Goal: Task Accomplishment & Management: Complete application form

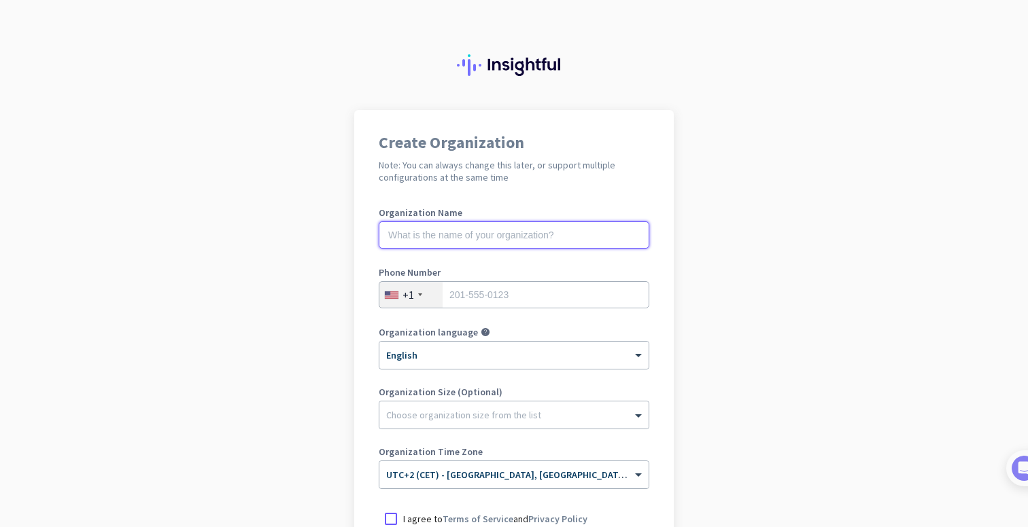
click at [553, 234] on input "text" at bounding box center [514, 235] width 270 height 27
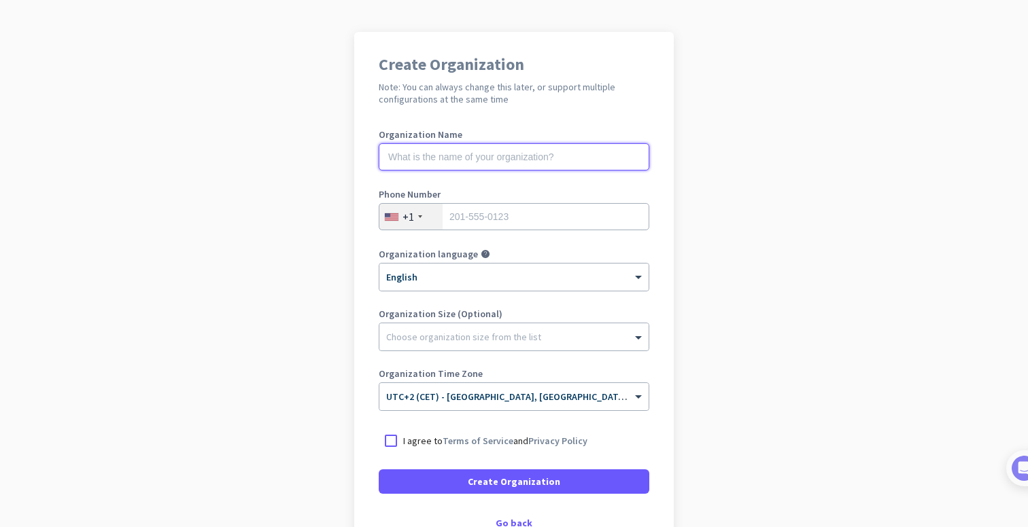
scroll to position [79, 0]
click at [543, 160] on input "text" at bounding box center [514, 156] width 270 height 27
type input "Mercor"
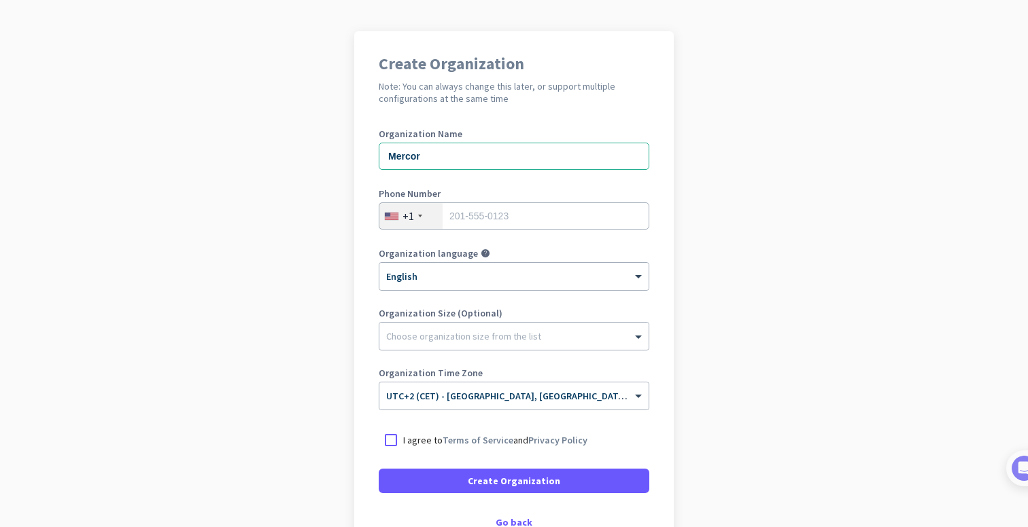
click at [410, 211] on div "+1" at bounding box center [408, 216] width 12 height 14
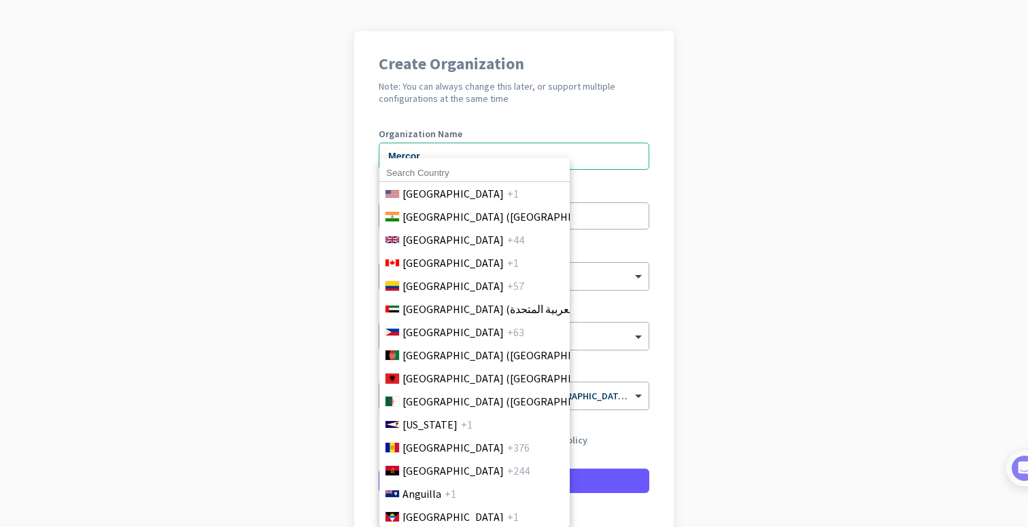
click at [447, 173] on input at bounding box center [474, 173] width 190 height 18
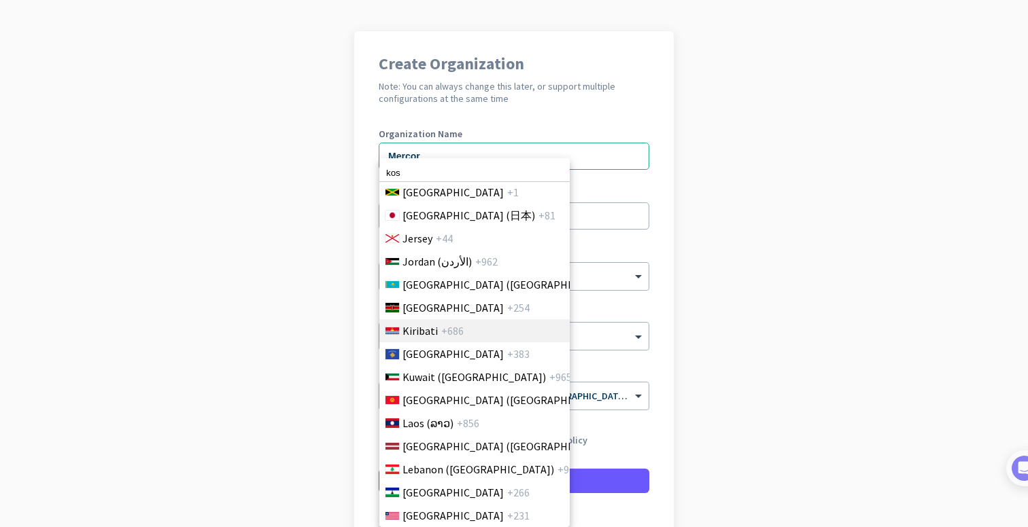
scroll to position [2591, 0]
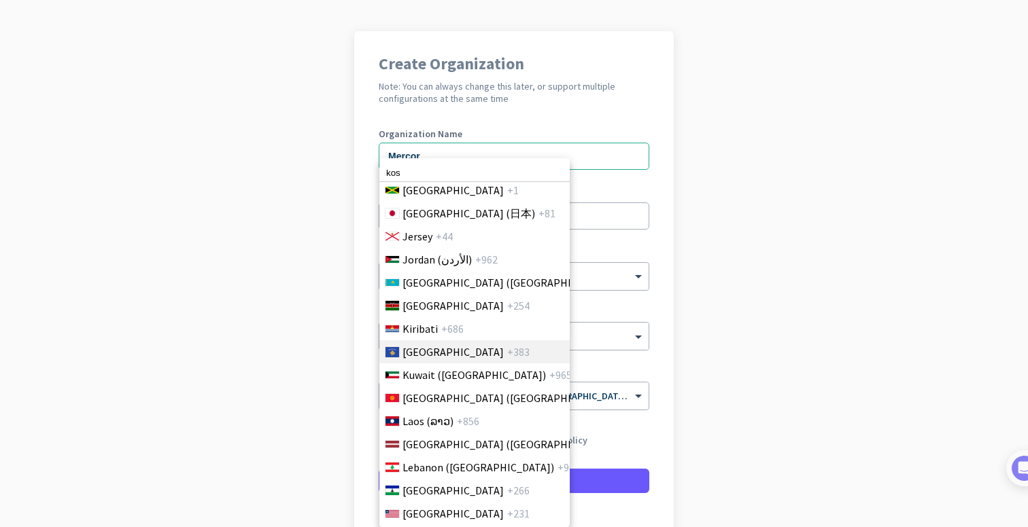
type input "kos"
click at [507, 349] on span "+383" at bounding box center [518, 352] width 22 height 16
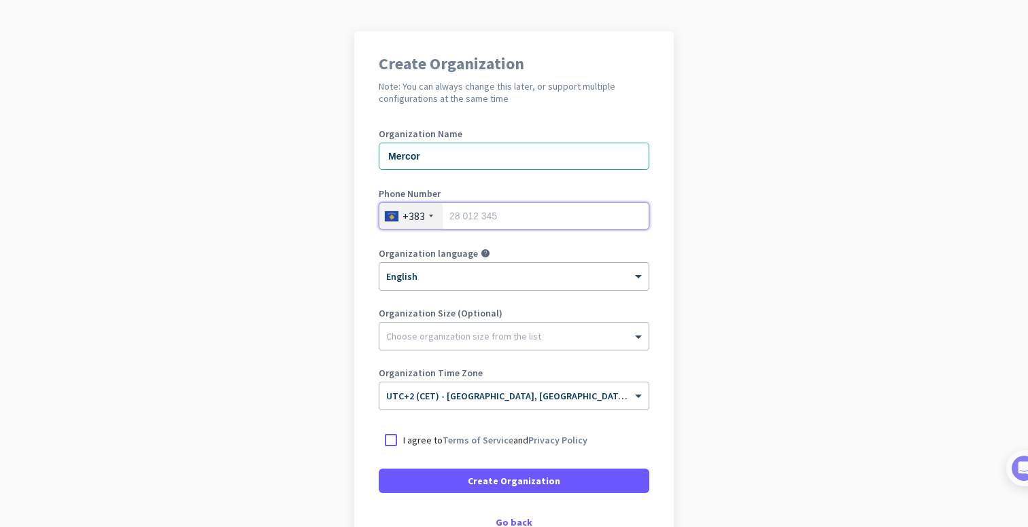
click at [496, 226] on input "tel" at bounding box center [514, 216] width 270 height 27
type input "44251151"
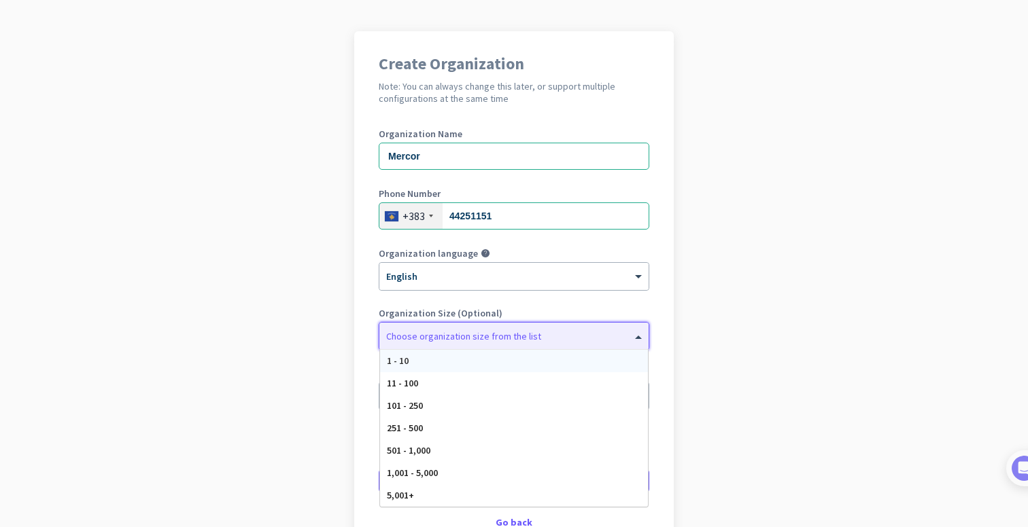
click at [472, 332] on div at bounding box center [513, 333] width 269 height 14
click at [796, 136] on app-onboarding-organization "Create Organization Note: You can always change this later, or support multiple…" at bounding box center [514, 325] width 1028 height 589
click at [513, 325] on div "Choose organization size from the list" at bounding box center [513, 336] width 269 height 27
click at [459, 410] on div "101 - 250" at bounding box center [514, 406] width 268 height 22
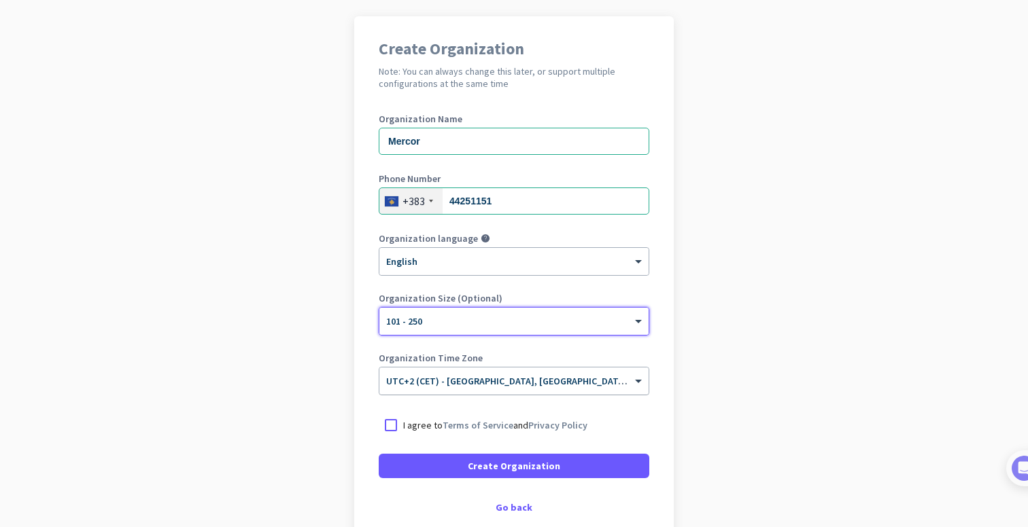
scroll to position [97, 0]
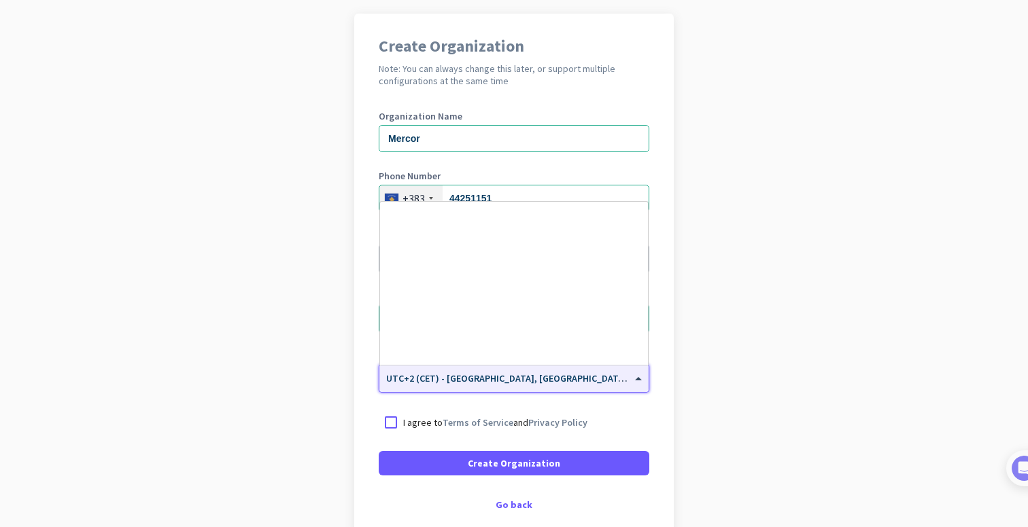
click at [476, 375] on input "text" at bounding box center [500, 374] width 228 height 10
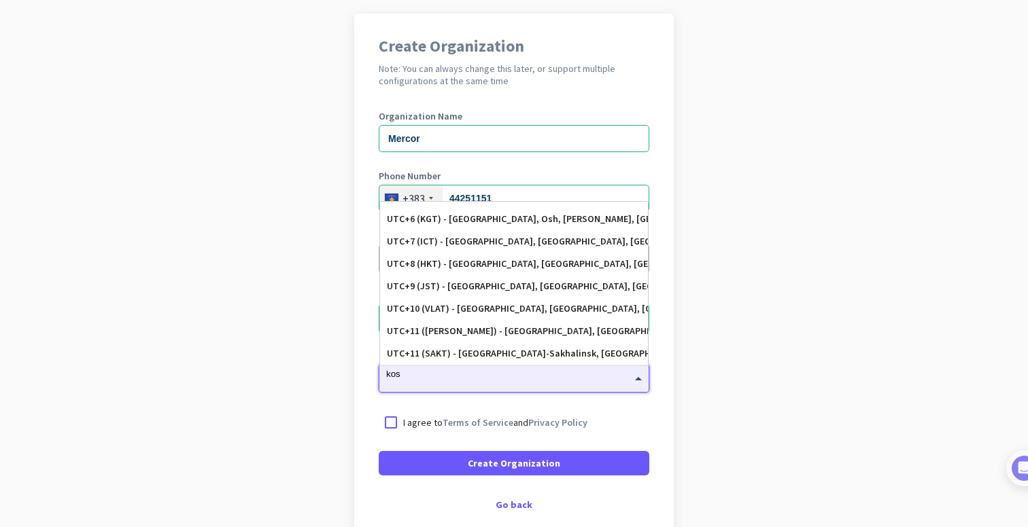
scroll to position [0, 0]
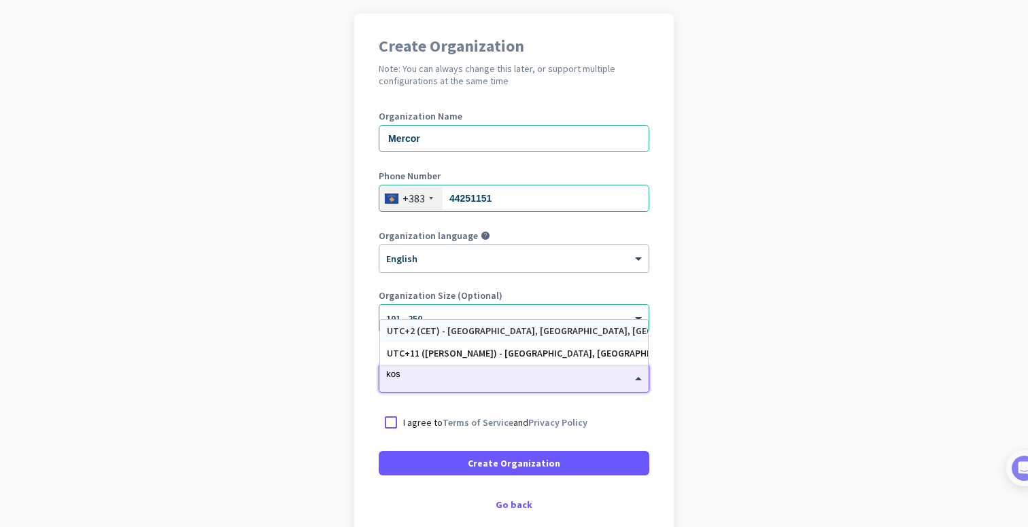
type input "koso"
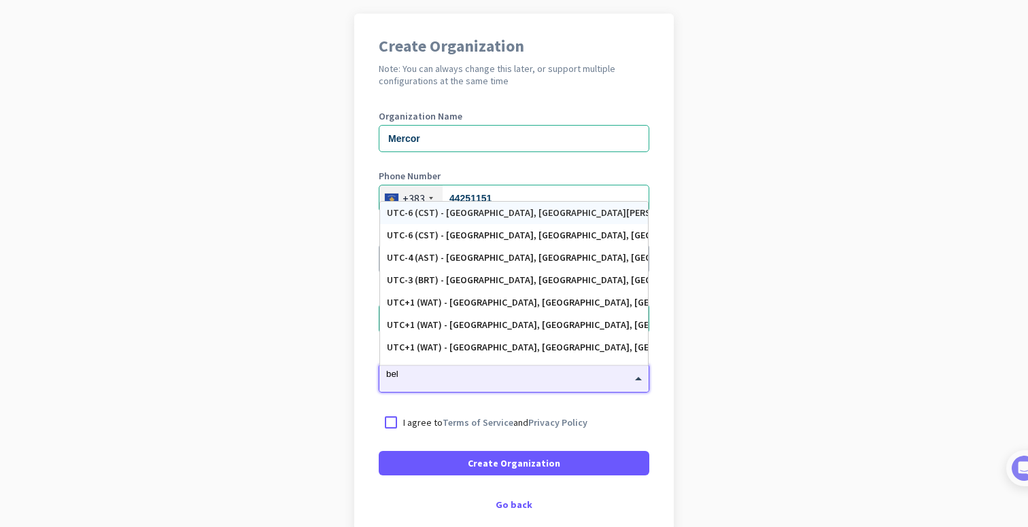
type input "belg"
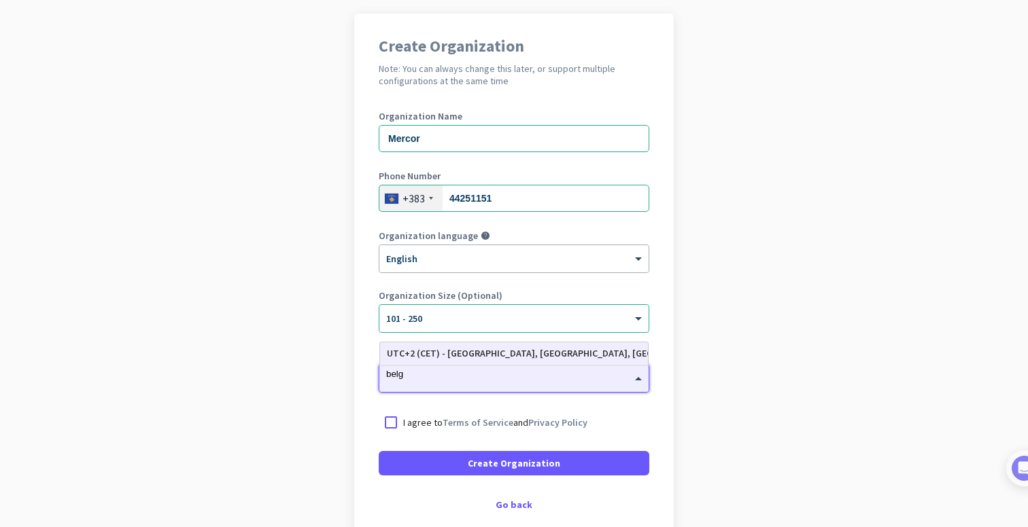
click at [539, 354] on div "UTC+2 (CET) - [GEOGRAPHIC_DATA], [GEOGRAPHIC_DATA], [GEOGRAPHIC_DATA], [GEOGRAP…" at bounding box center [514, 354] width 254 height 12
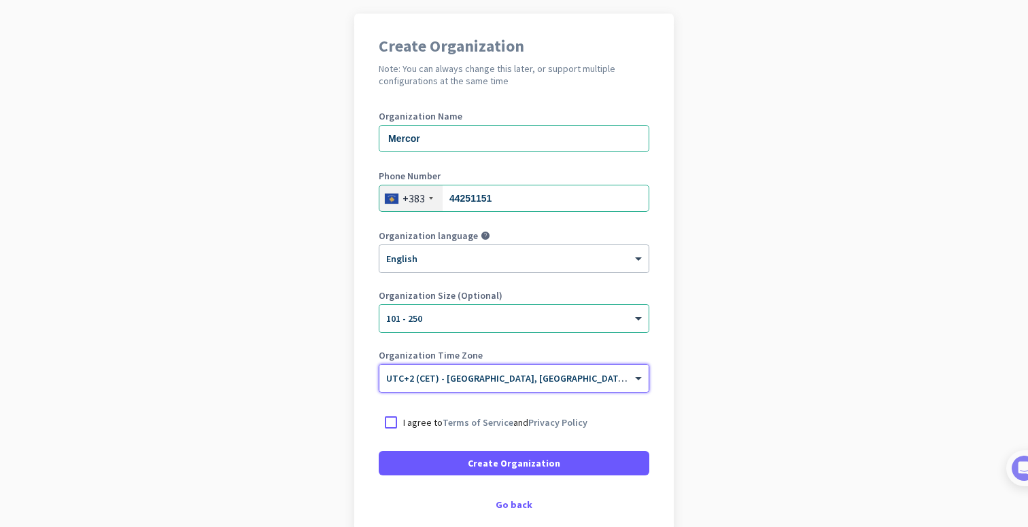
click at [800, 247] on app-onboarding-organization "Create Organization Note: You can always change this later, or support multiple…" at bounding box center [514, 308] width 1028 height 589
click at [440, 423] on p "I agree to Terms of Service and Privacy Policy" at bounding box center [495, 423] width 184 height 14
click at [0, 0] on input "I agree to Terms of Service and Privacy Policy" at bounding box center [0, 0] width 0 height 0
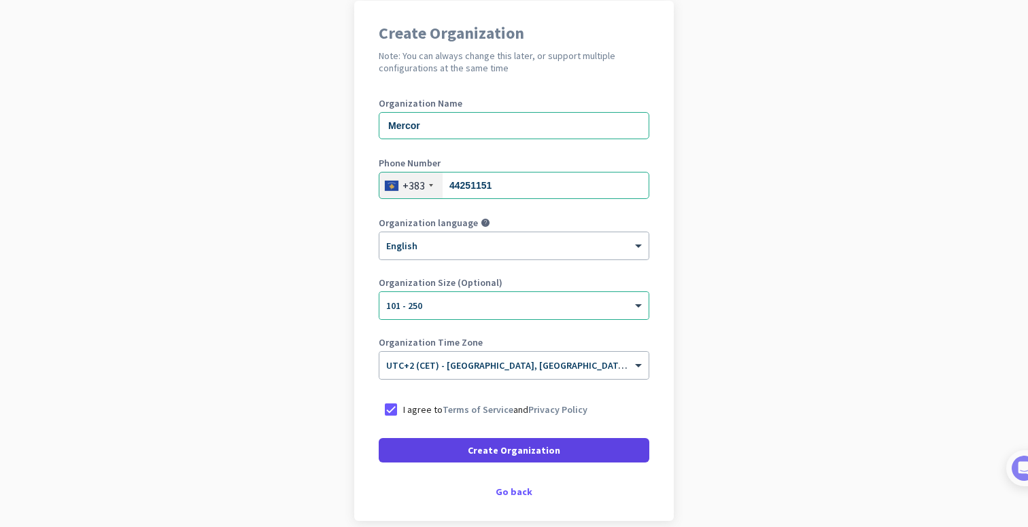
scroll to position [116, 0]
